Goal: Navigation & Orientation: Find specific page/section

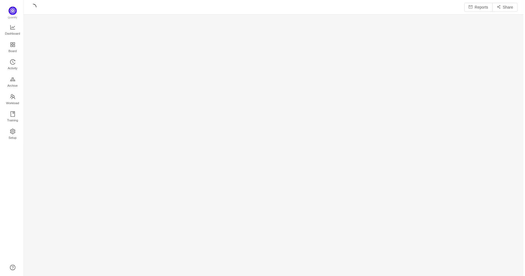
scroll to position [267, 489]
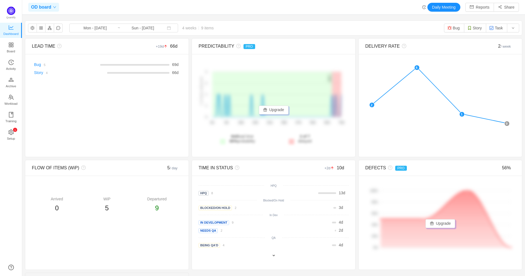
click at [54, 7] on icon "icon: down" at bounding box center [54, 7] width 3 height 3
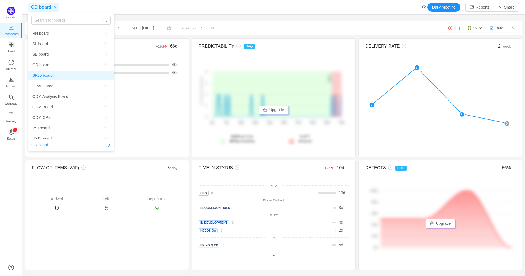
scroll to position [5, 0]
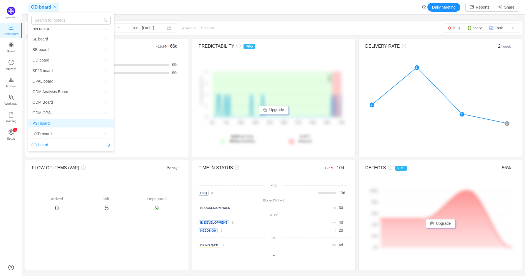
click at [51, 122] on span "PSI board" at bounding box center [70, 123] width 77 height 8
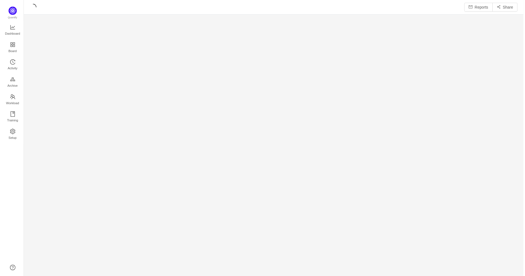
scroll to position [269, 489]
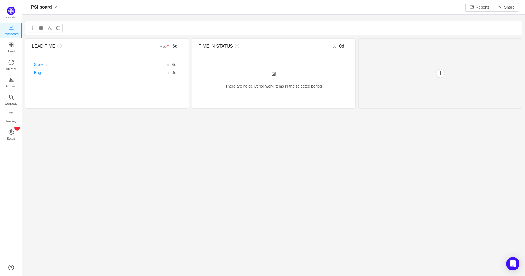
scroll to position [267, 489]
